Goal: Task Accomplishment & Management: Manage account settings

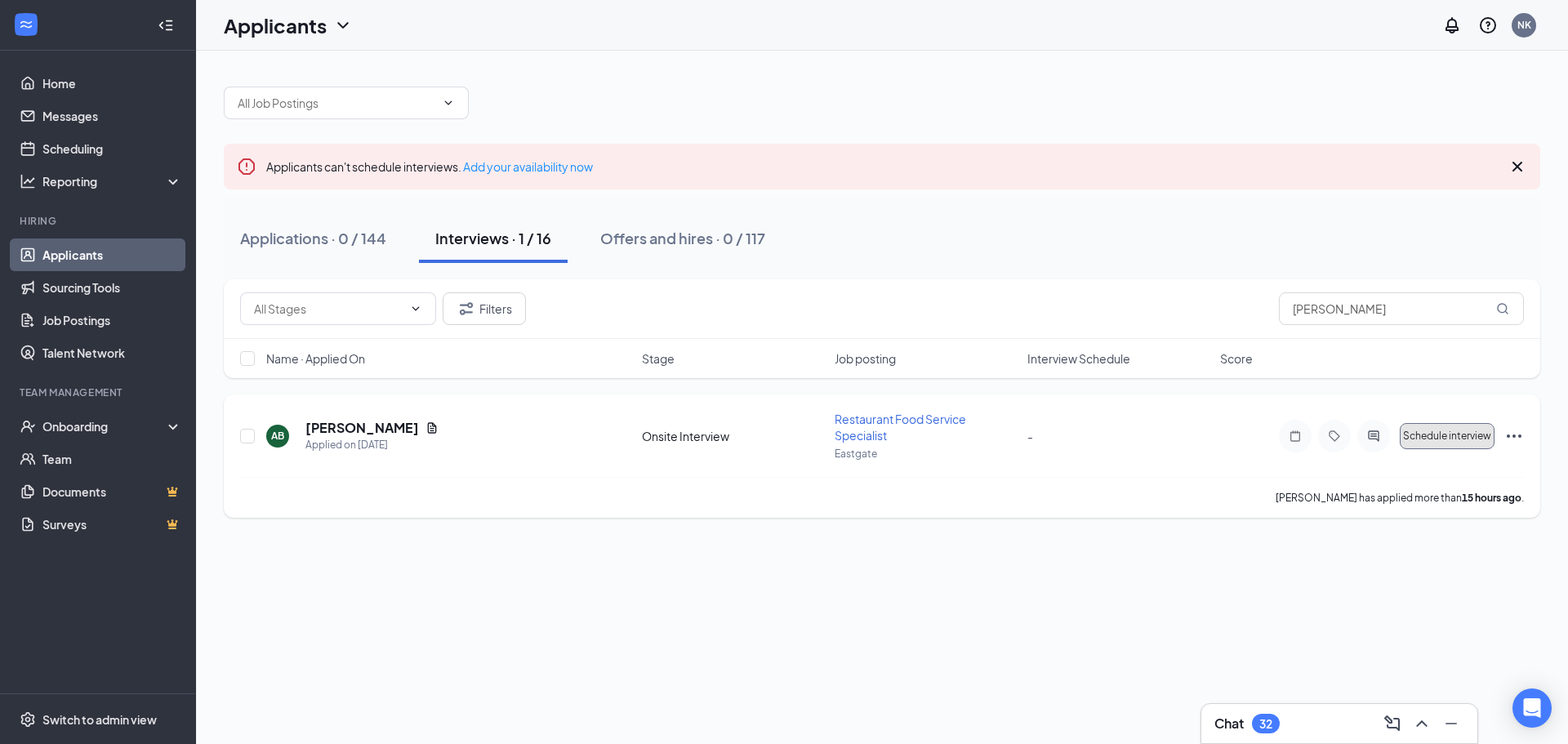
click at [1480, 440] on span "Schedule interview" at bounding box center [1447, 437] width 88 height 12
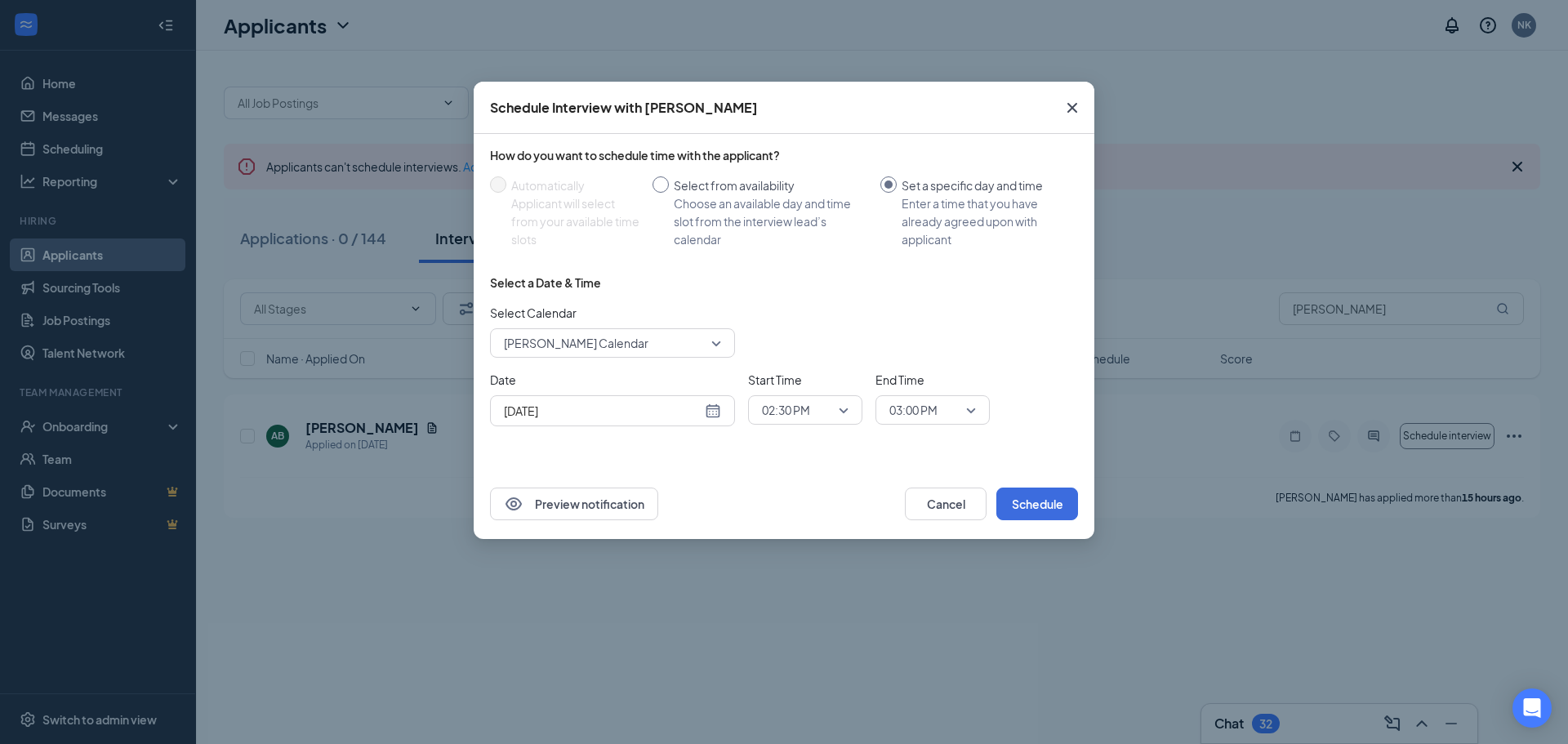
click at [666, 189] on input "Select from availability Choose an available day and time slot from the intervi…" at bounding box center [660, 184] width 16 height 16
radio input "true"
radio input "false"
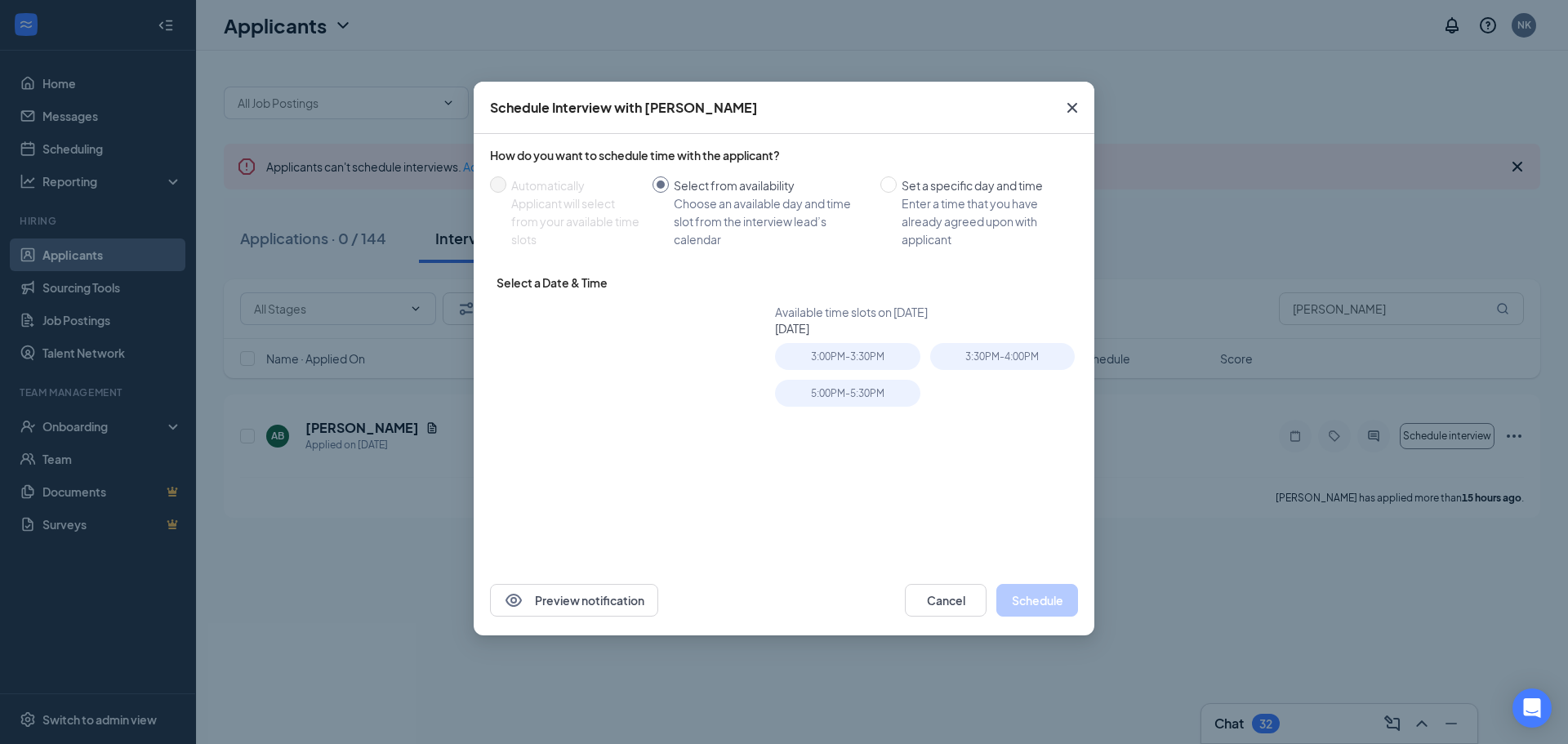
type input "[DATE]"
click at [1071, 106] on icon "Cross" at bounding box center [1071, 107] width 19 height 19
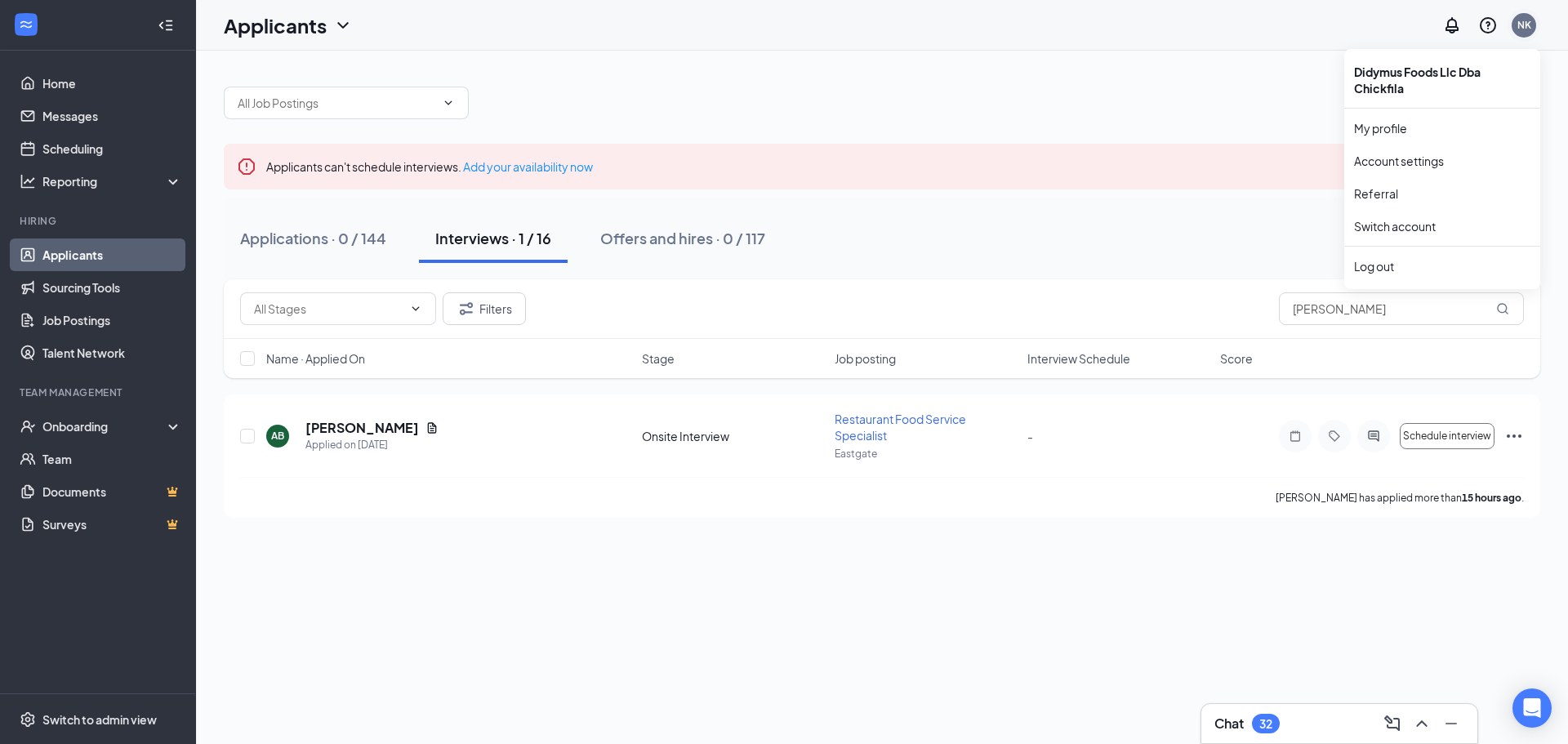
click at [1534, 19] on div "NK" at bounding box center [1524, 25] width 24 height 24
click at [1406, 265] on div "Log out" at bounding box center [1442, 266] width 177 height 16
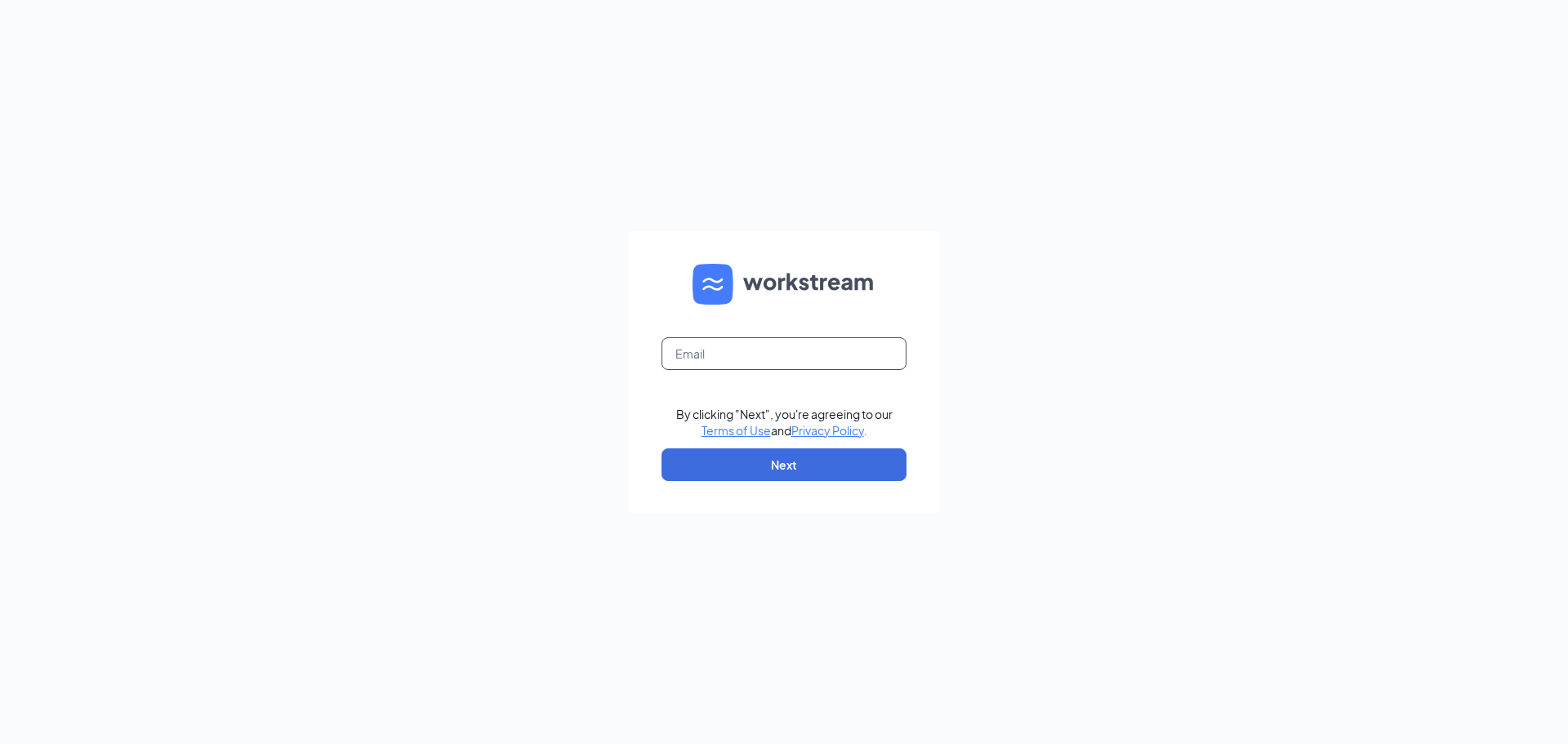
click at [714, 354] on input "text" at bounding box center [784, 354] width 245 height 33
click at [683, 353] on input "text" at bounding box center [784, 354] width 245 height 33
paste input "[EMAIL_ADDRESS][DOMAIN_NAME]"
type input "[EMAIL_ADDRESS][DOMAIN_NAME]"
click at [763, 462] on button "Next" at bounding box center [784, 464] width 245 height 33
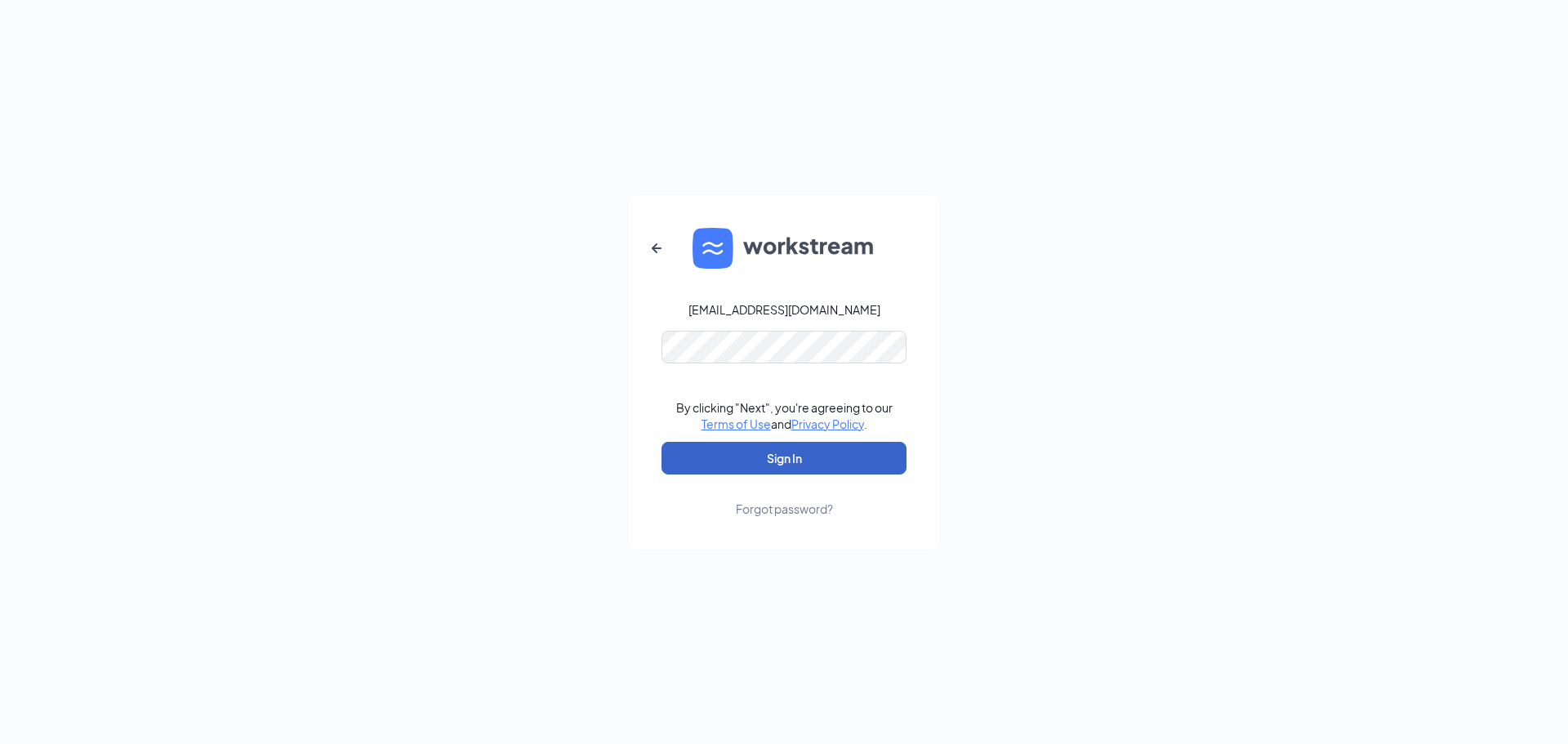
click at [767, 460] on button "Sign In" at bounding box center [784, 457] width 245 height 33
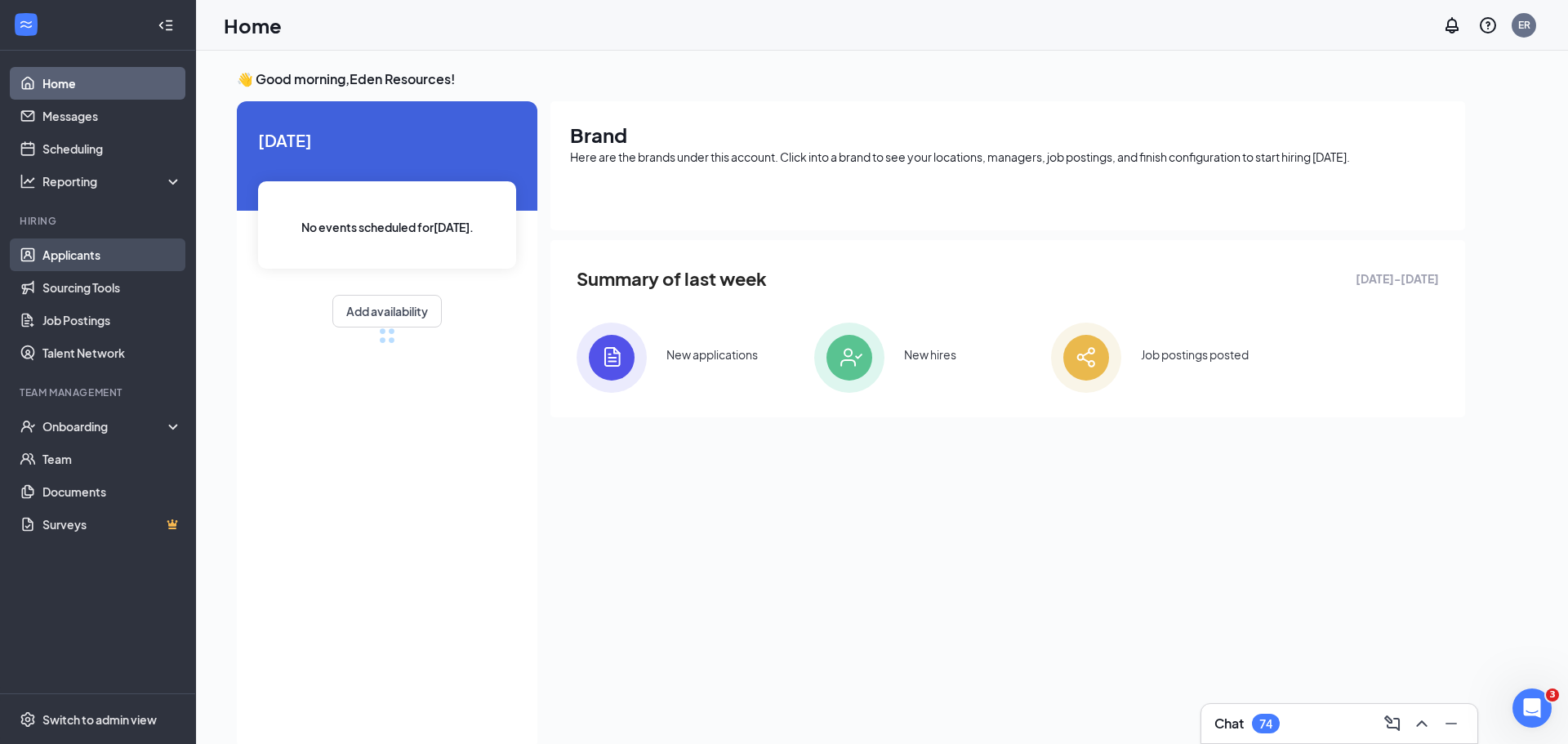
click at [80, 255] on link "Applicants" at bounding box center [112, 255] width 140 height 33
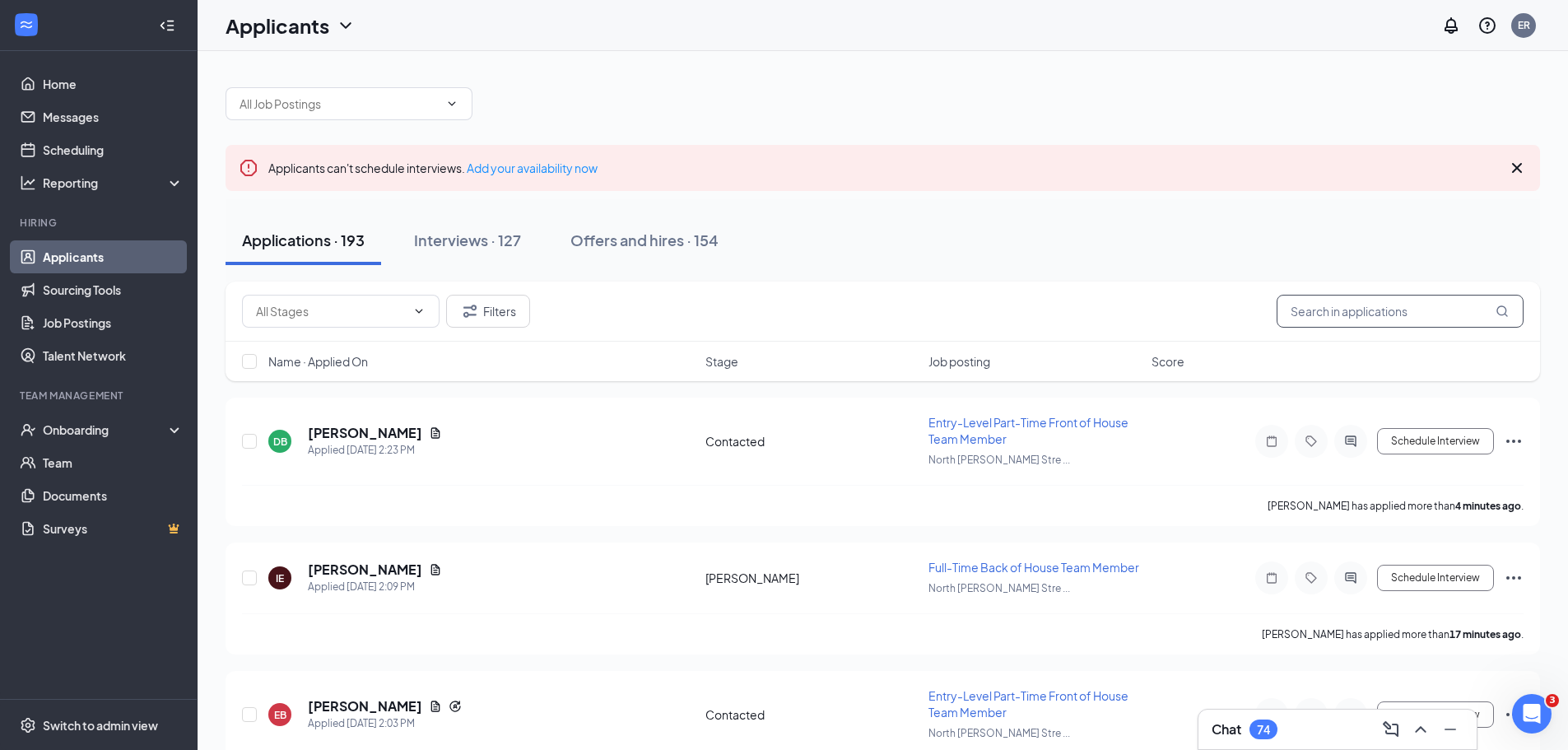
click at [1387, 313] on input "text" at bounding box center [1400, 311] width 247 height 33
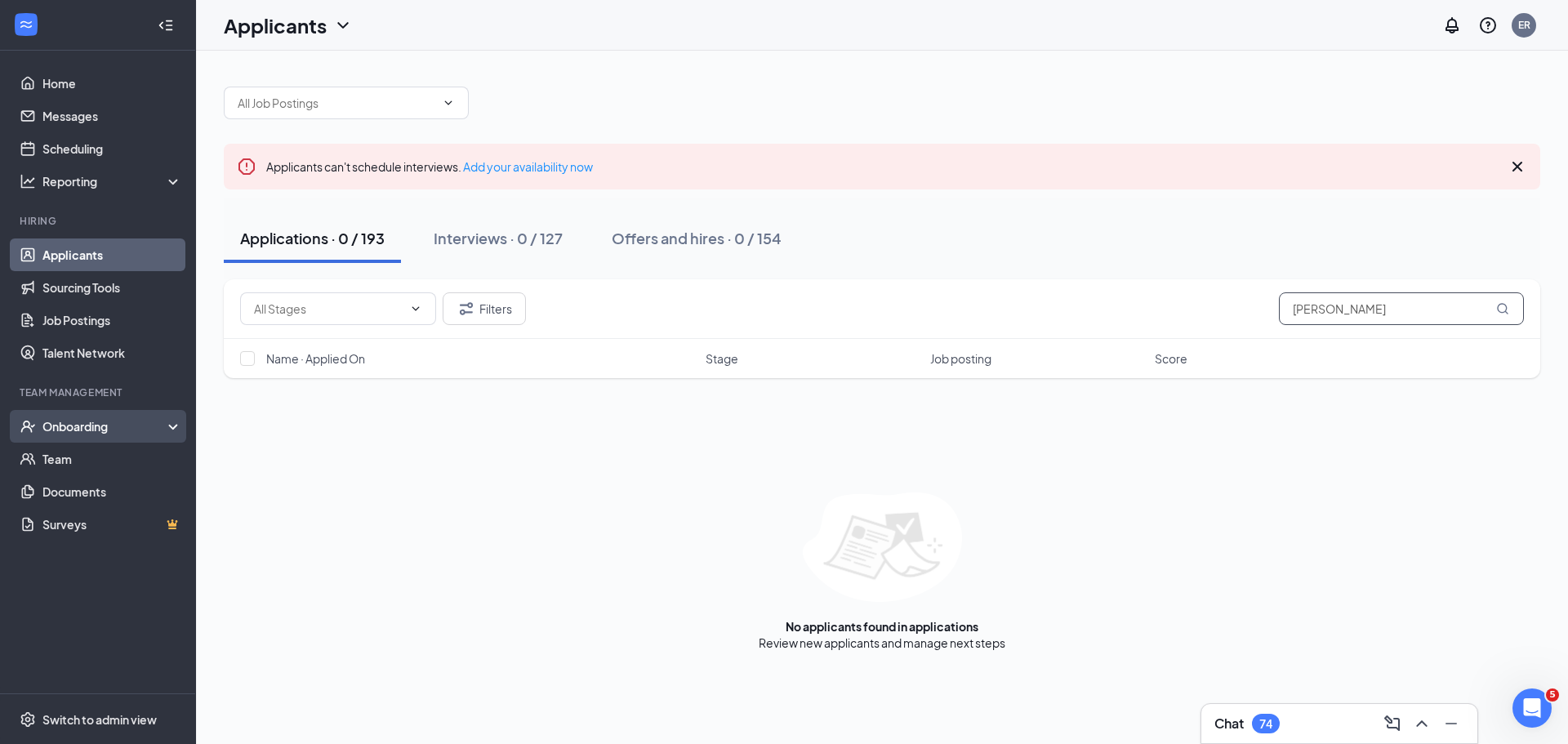
type input "Veronica Newton"
